Goal: Transaction & Acquisition: Book appointment/travel/reservation

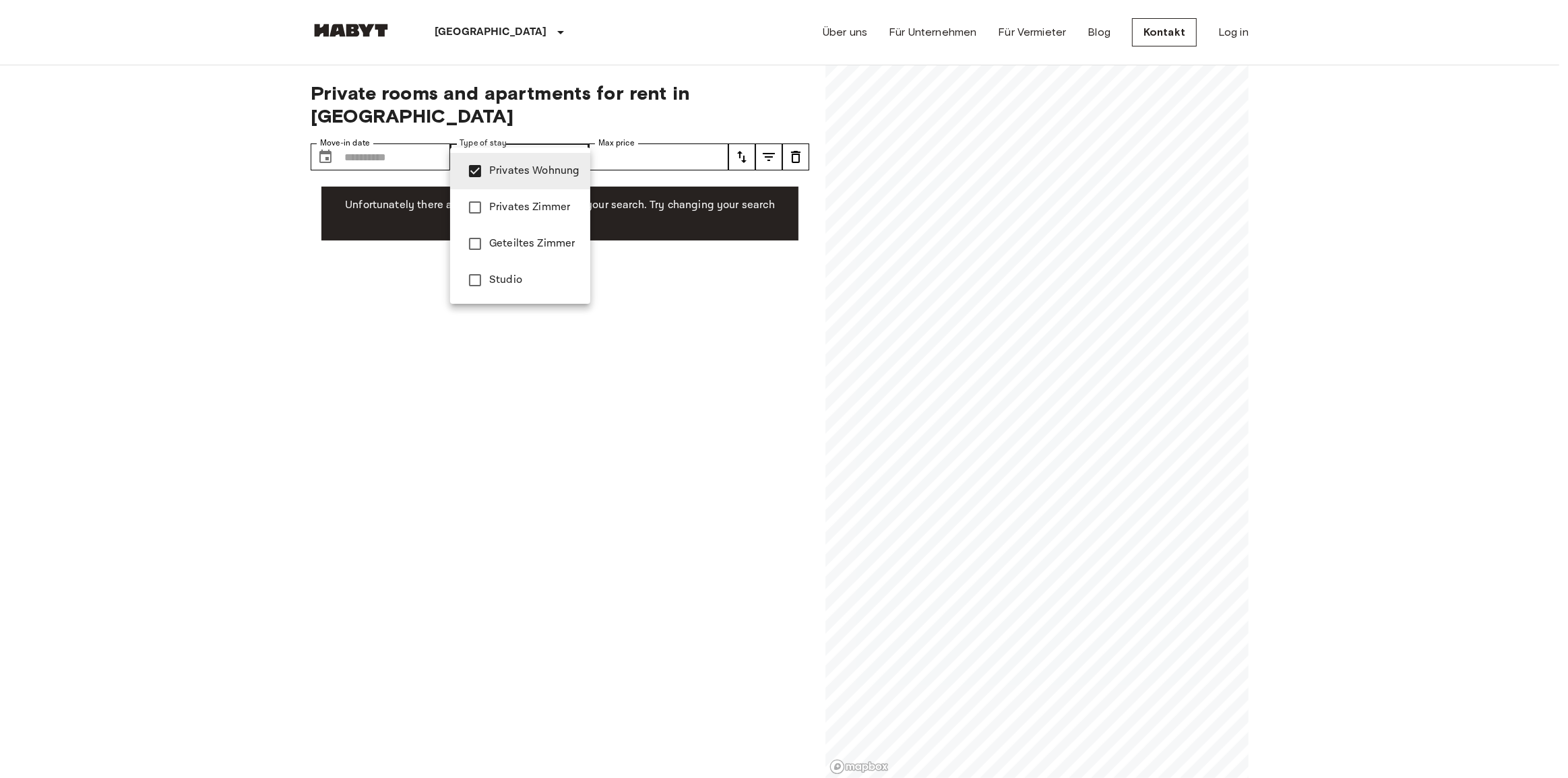
type input "**********"
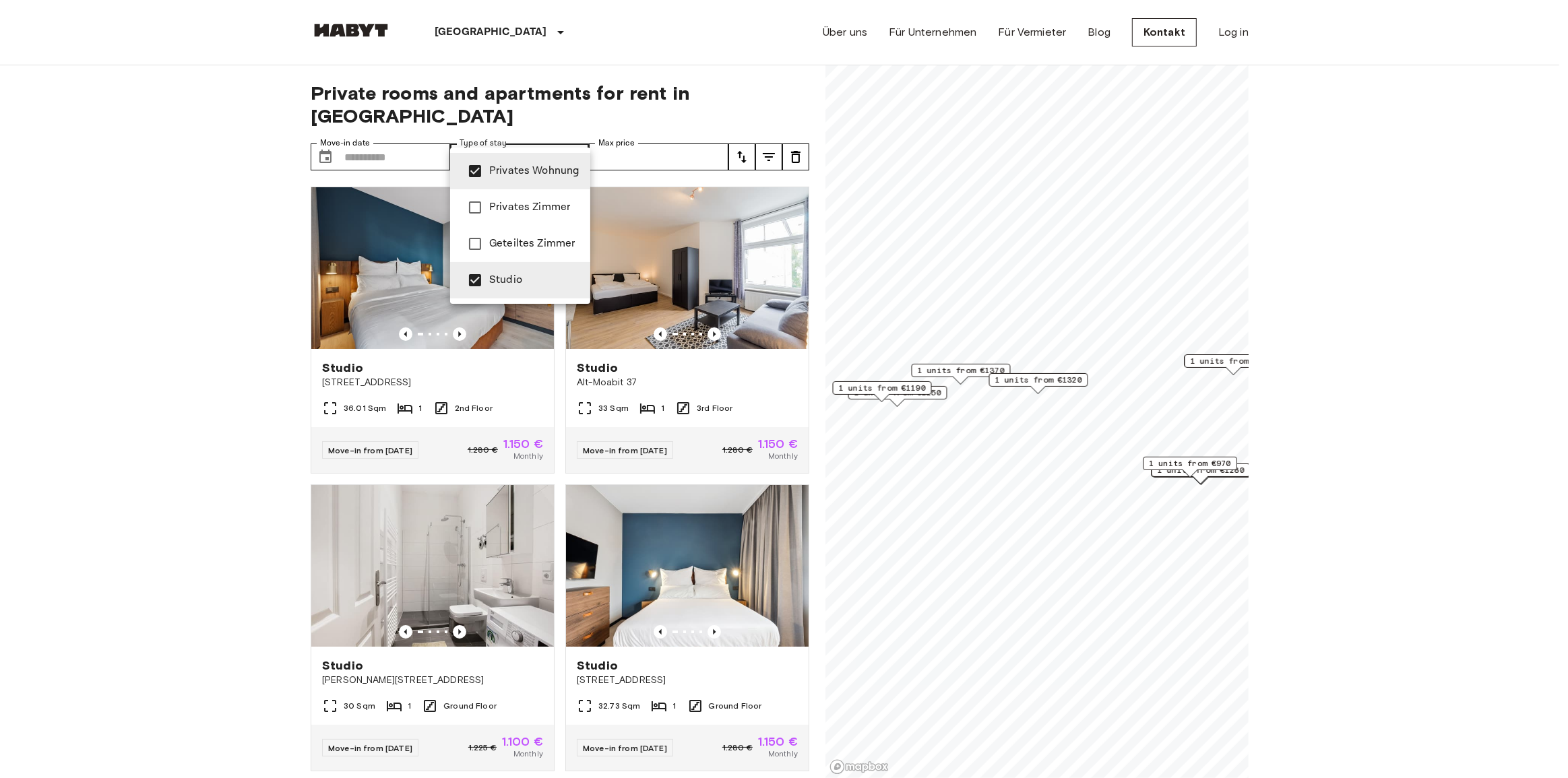
click at [254, 311] on div at bounding box center [784, 389] width 1568 height 778
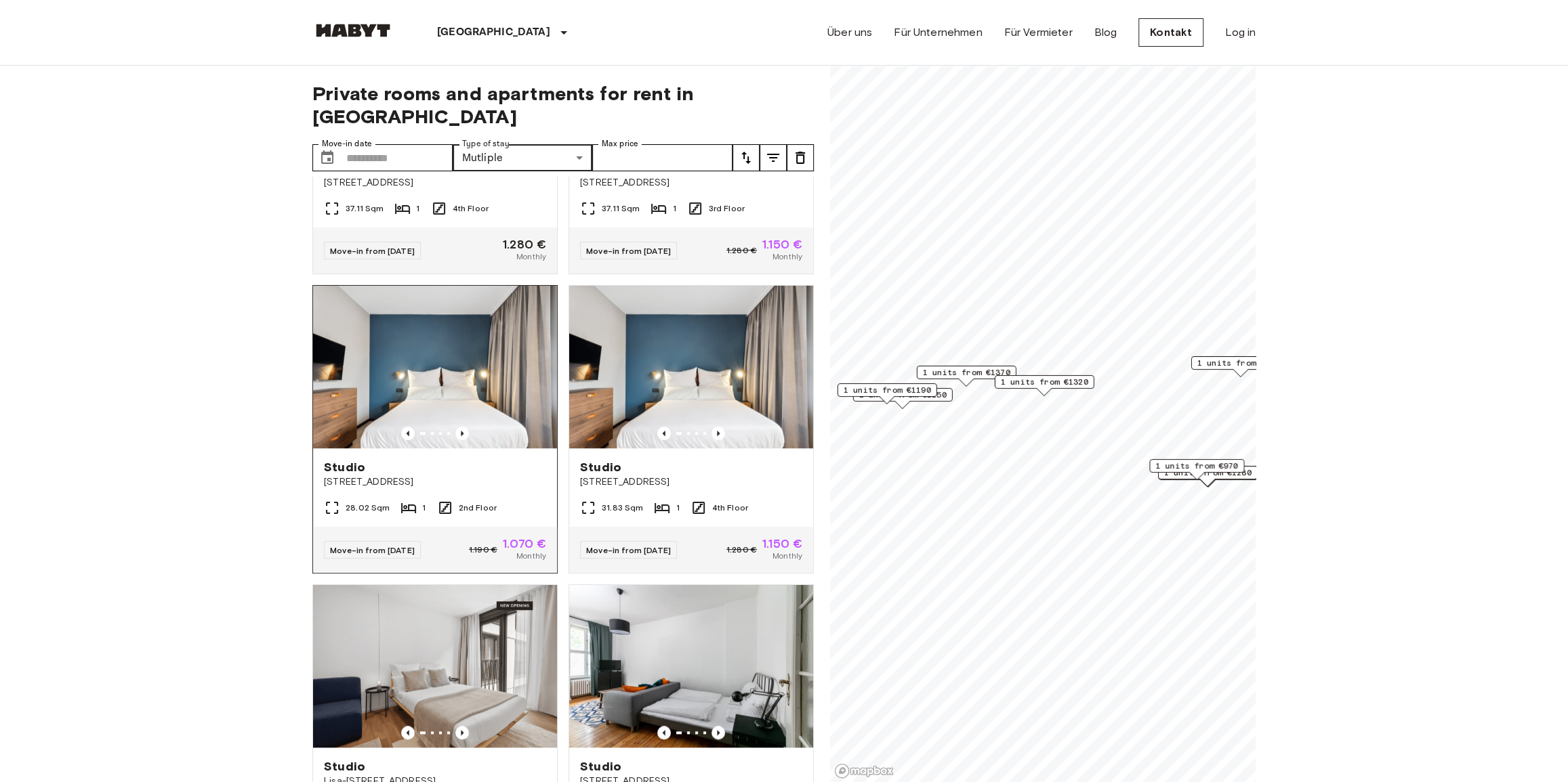
scroll to position [800, 0]
click at [743, 150] on icon "tune" at bounding box center [746, 158] width 17 height 17
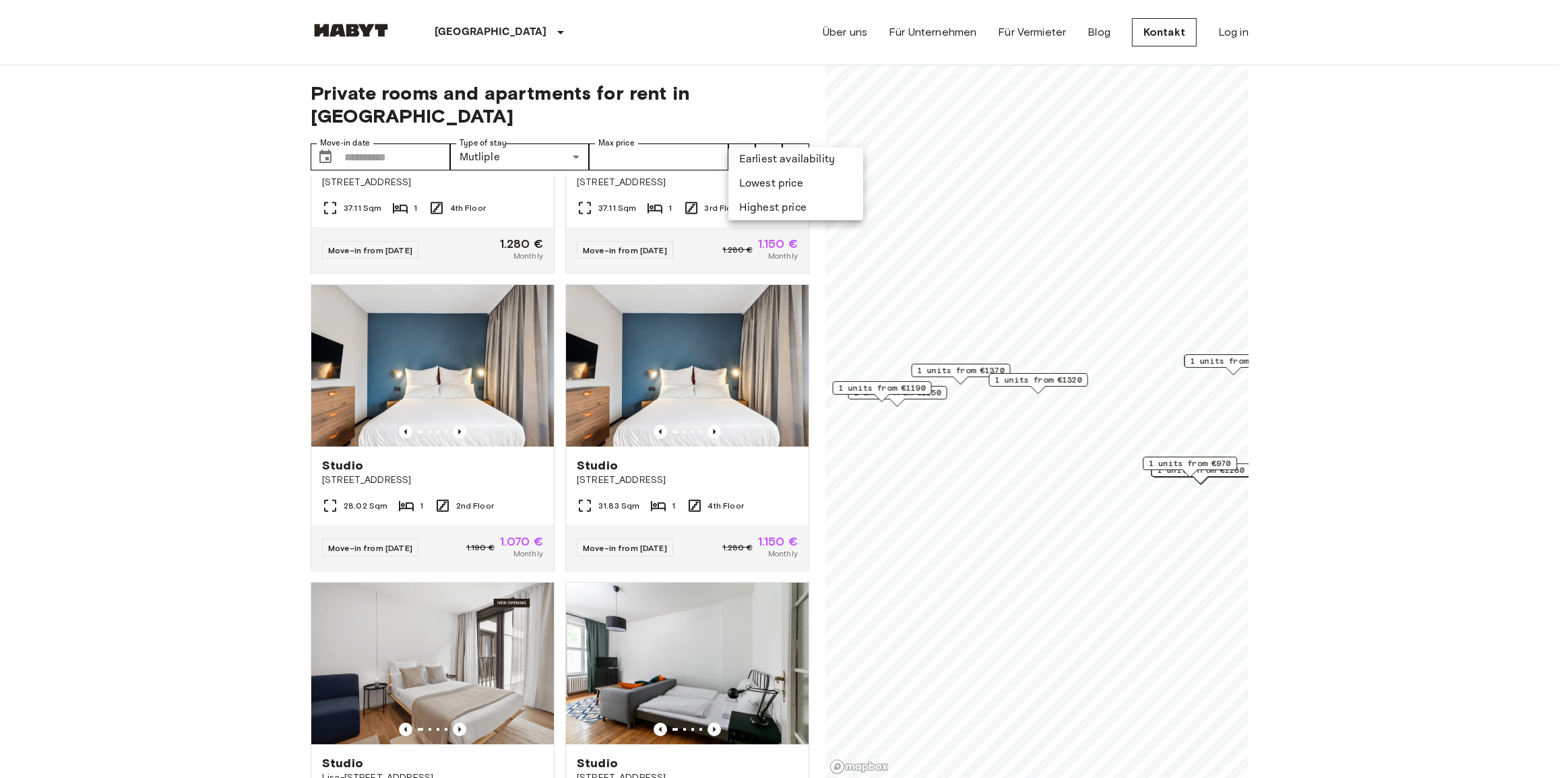
click at [760, 184] on li "Lowest price" at bounding box center [795, 183] width 135 height 24
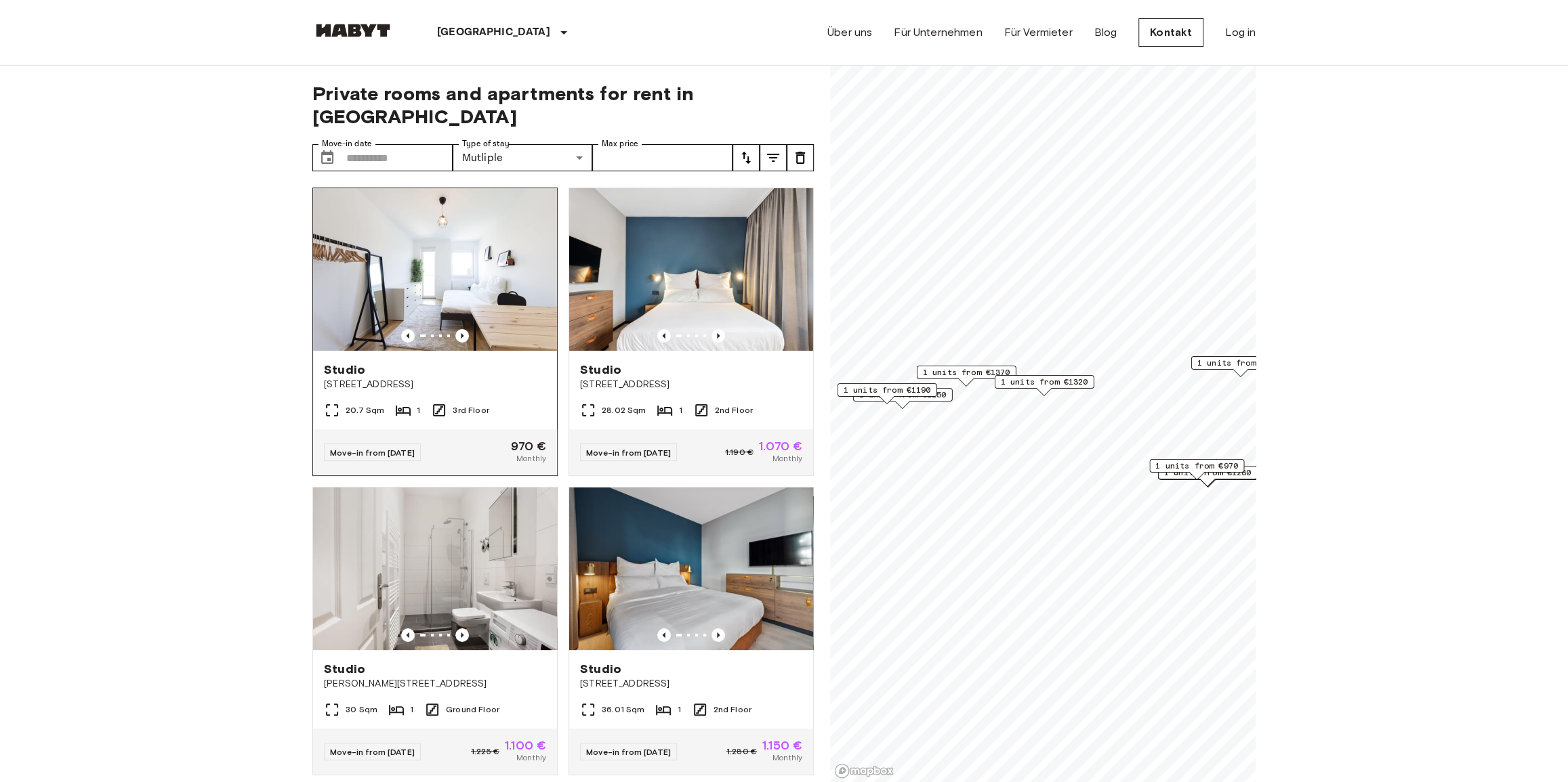
click at [406, 199] on img at bounding box center [435, 269] width 244 height 162
